Goal: Answer question/provide support: Share knowledge or assist other users

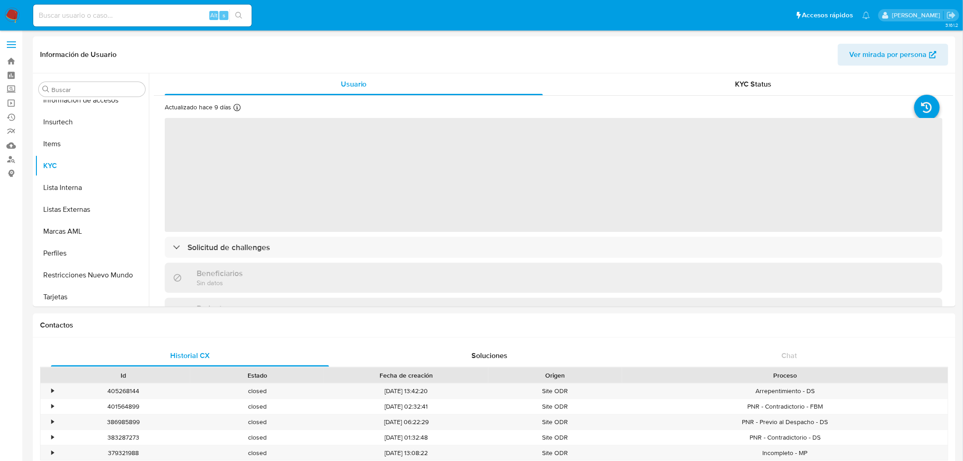
scroll to position [428, 0]
select select "10"
click at [130, 11] on input at bounding box center [142, 16] width 218 height 12
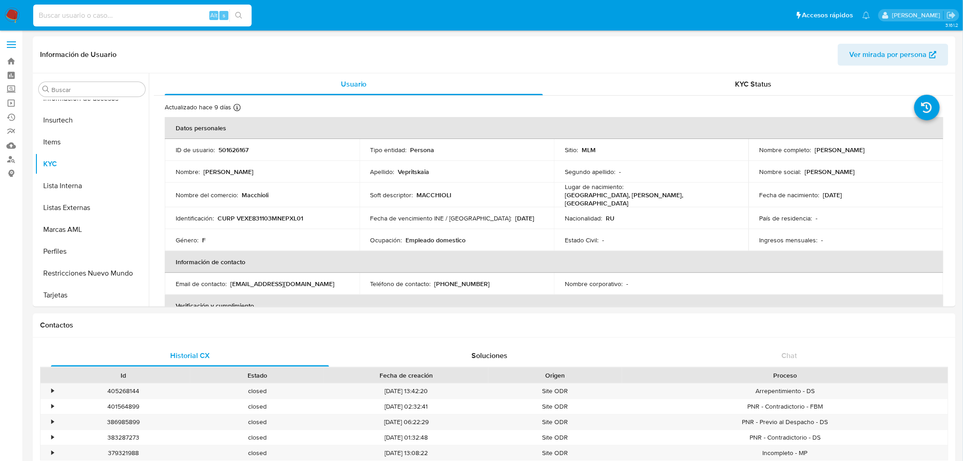
paste input "1299752202"
type input "1299752202"
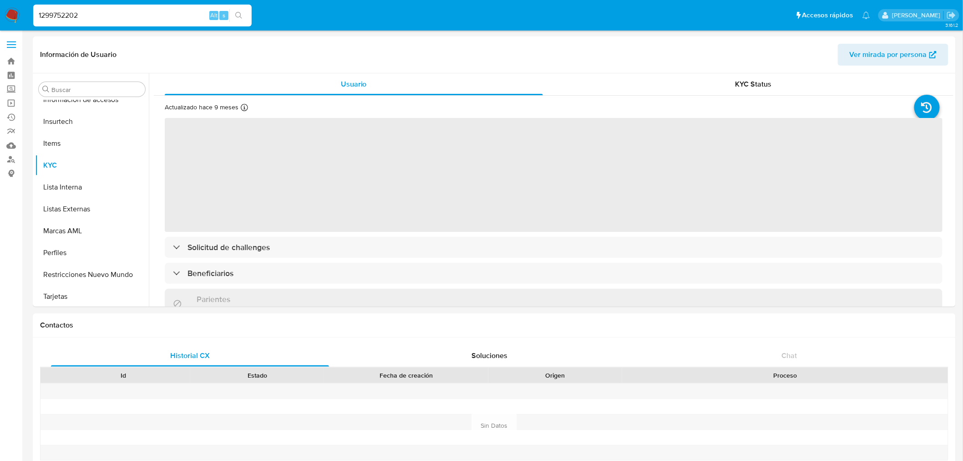
scroll to position [428, 0]
select select "10"
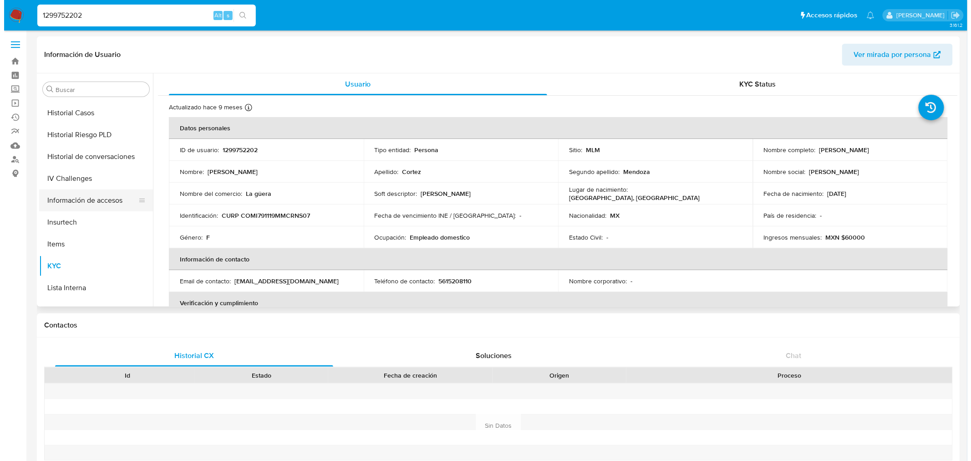
scroll to position [225, 0]
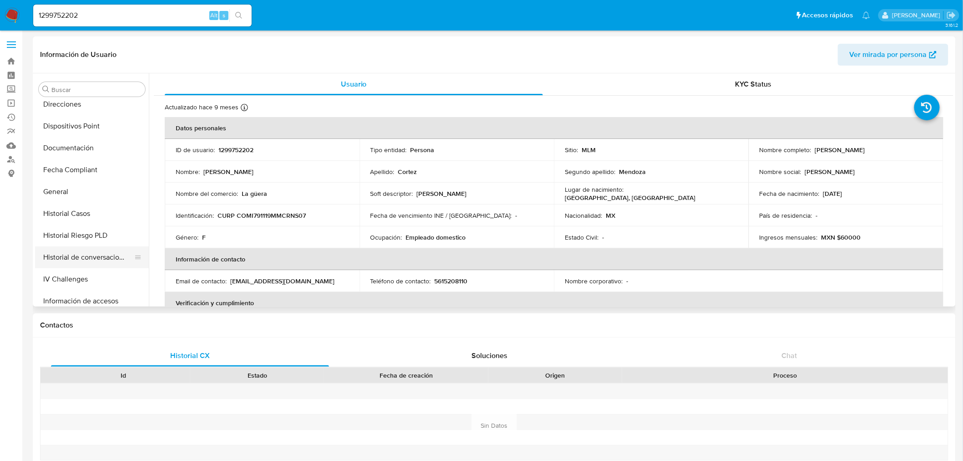
click at [83, 261] on button "Historial de conversaciones" at bounding box center [88, 257] width 106 height 22
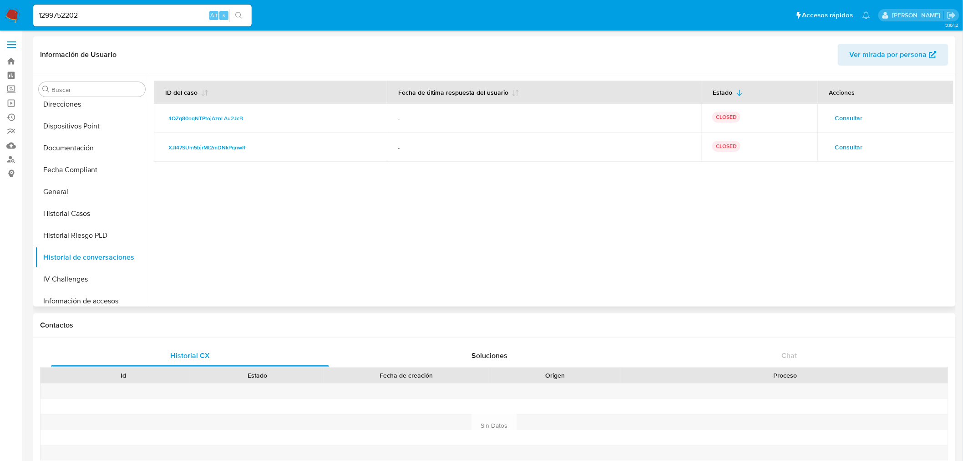
click at [836, 142] on span "Consultar" at bounding box center [849, 147] width 28 height 13
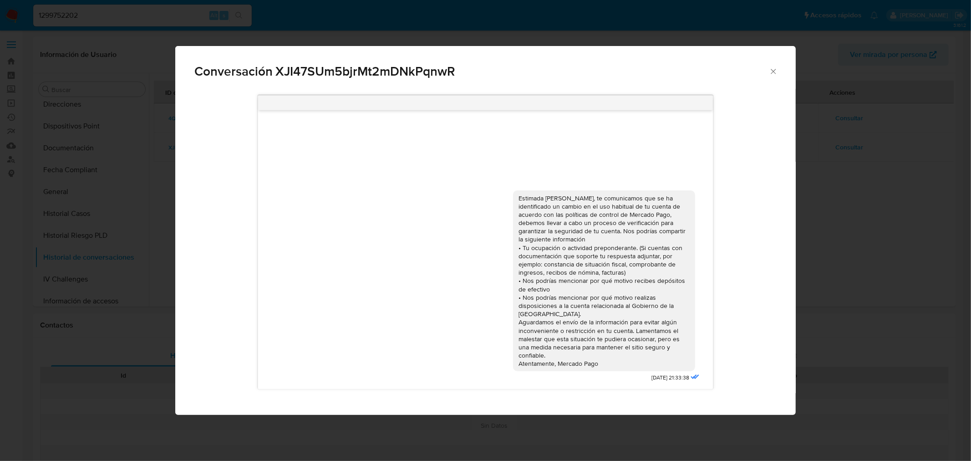
click at [776, 73] on icon "Cerrar" at bounding box center [773, 71] width 9 height 9
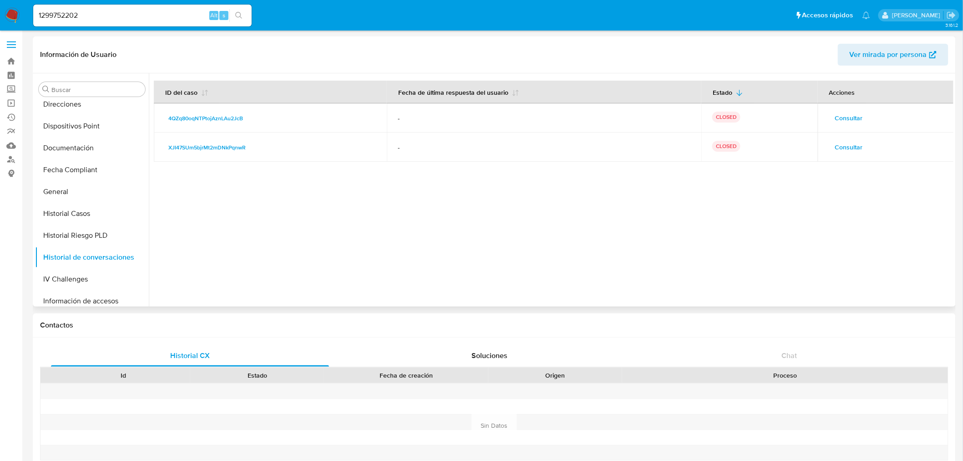
click at [849, 117] on span "Consultar" at bounding box center [849, 118] width 28 height 13
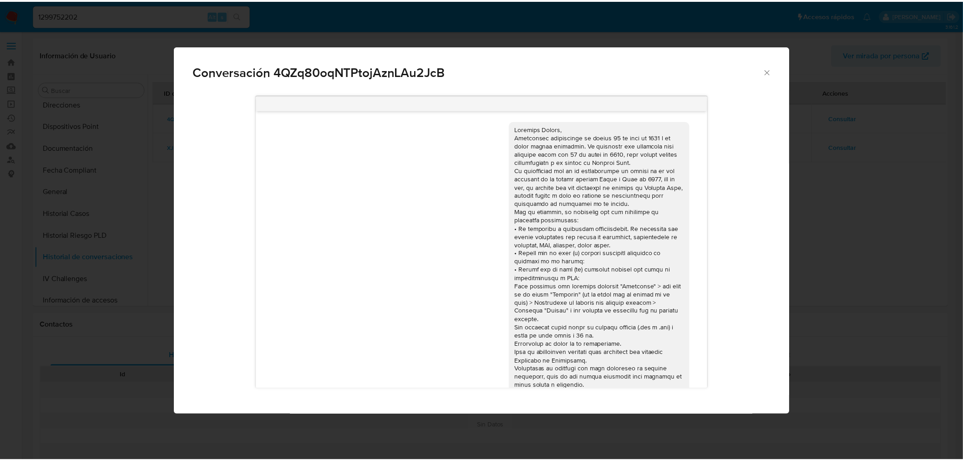
scroll to position [183, 0]
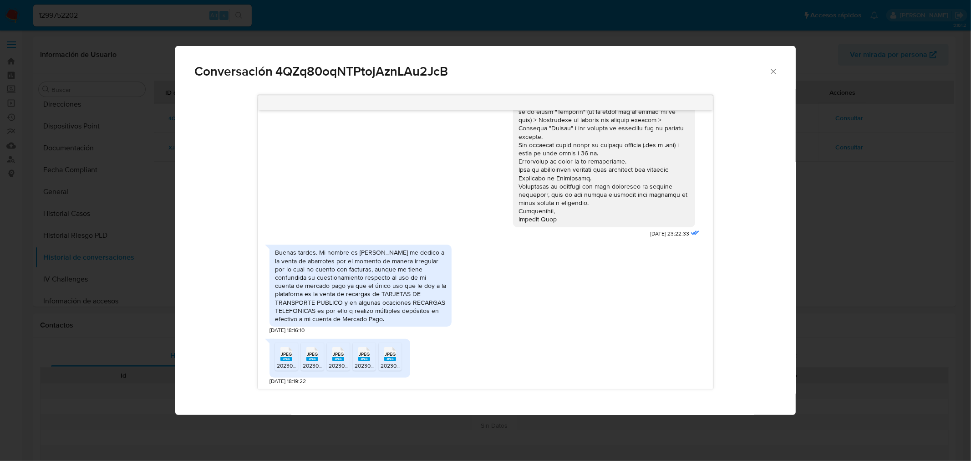
click at [766, 74] on span "Conversación 4QZq80oqNTPtojAznLAu2JcB" at bounding box center [481, 71] width 574 height 13
click at [771, 73] on icon "Cerrar" at bounding box center [773, 71] width 9 height 9
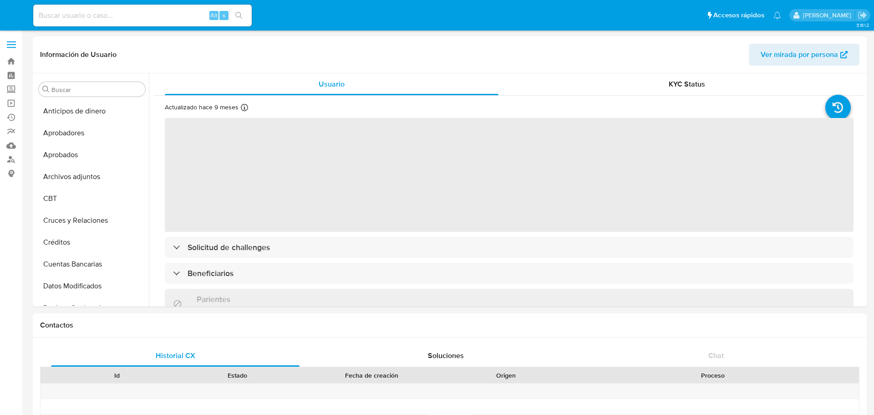
select select "10"
